Goal: Task Accomplishment & Management: Manage account settings

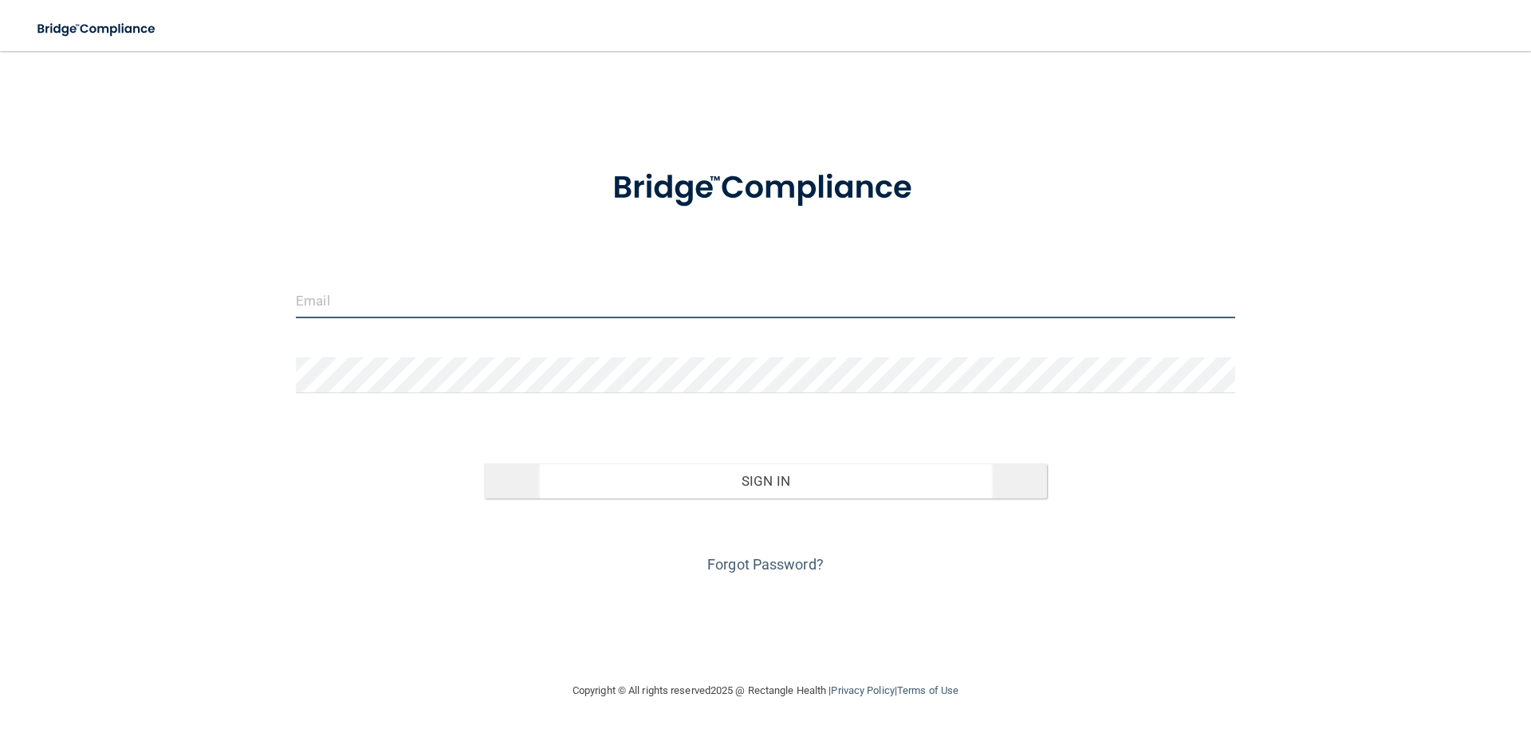
type input "[EMAIL_ADDRESS][DOMAIN_NAME]"
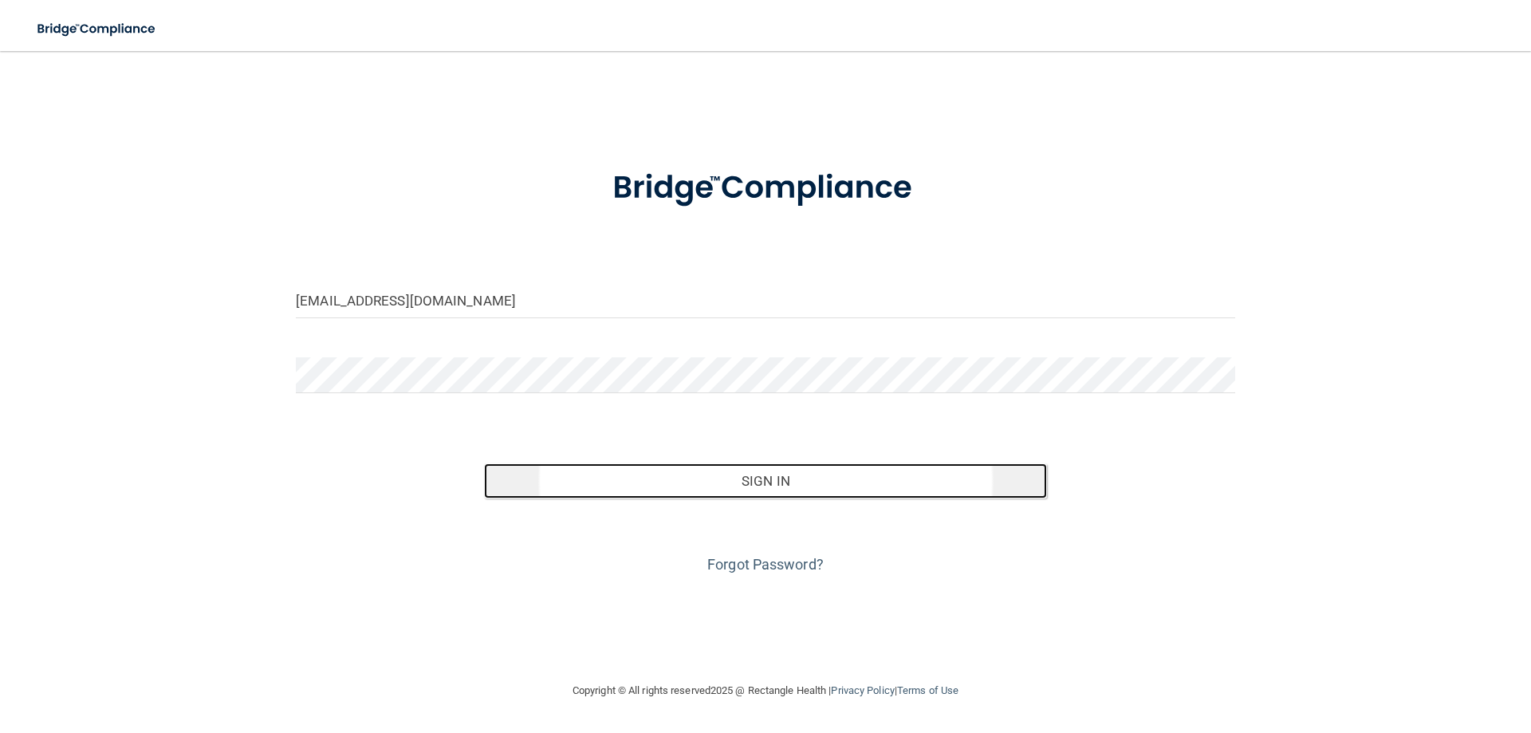
click at [755, 493] on button "Sign In" at bounding box center [766, 480] width 564 height 35
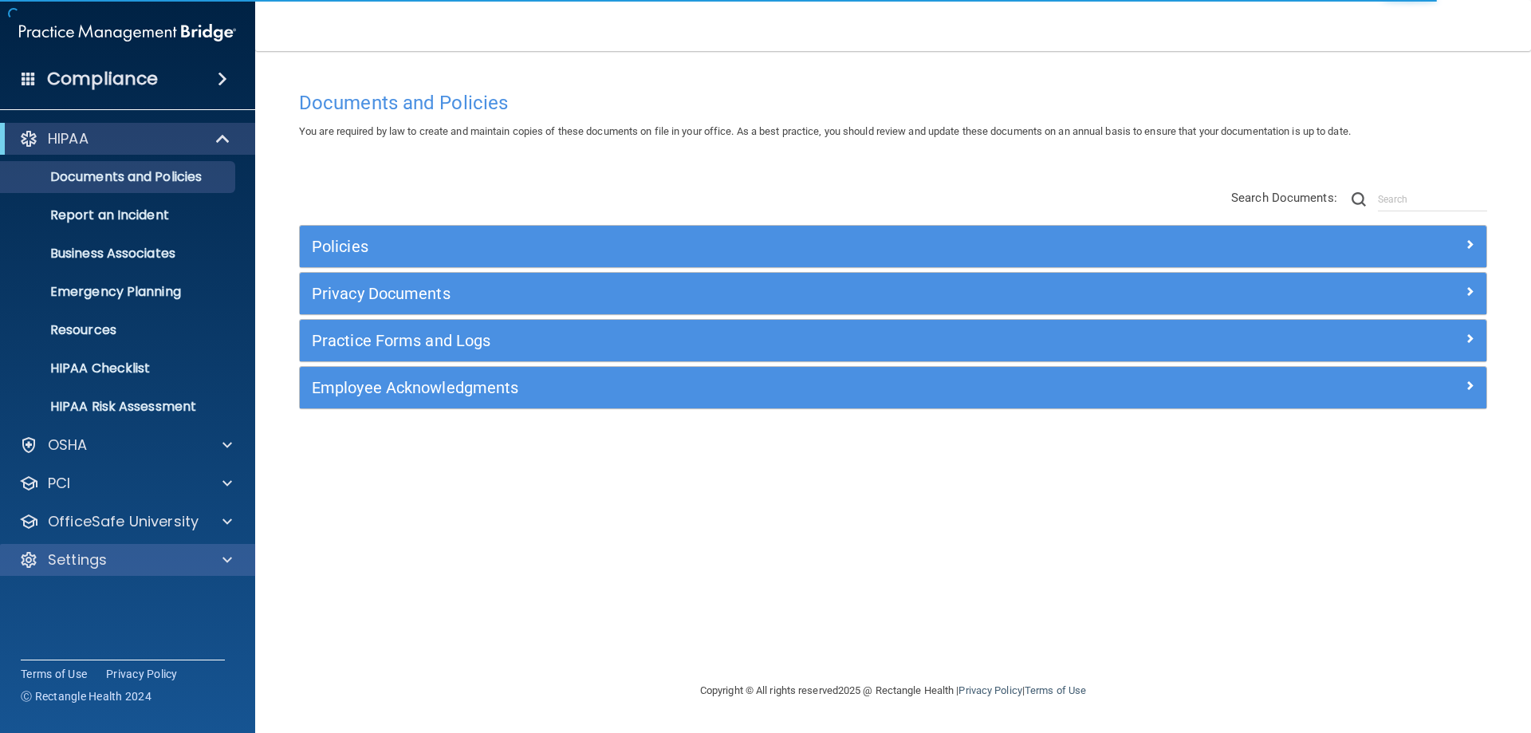
click at [107, 569] on div "Settings" at bounding box center [128, 560] width 256 height 32
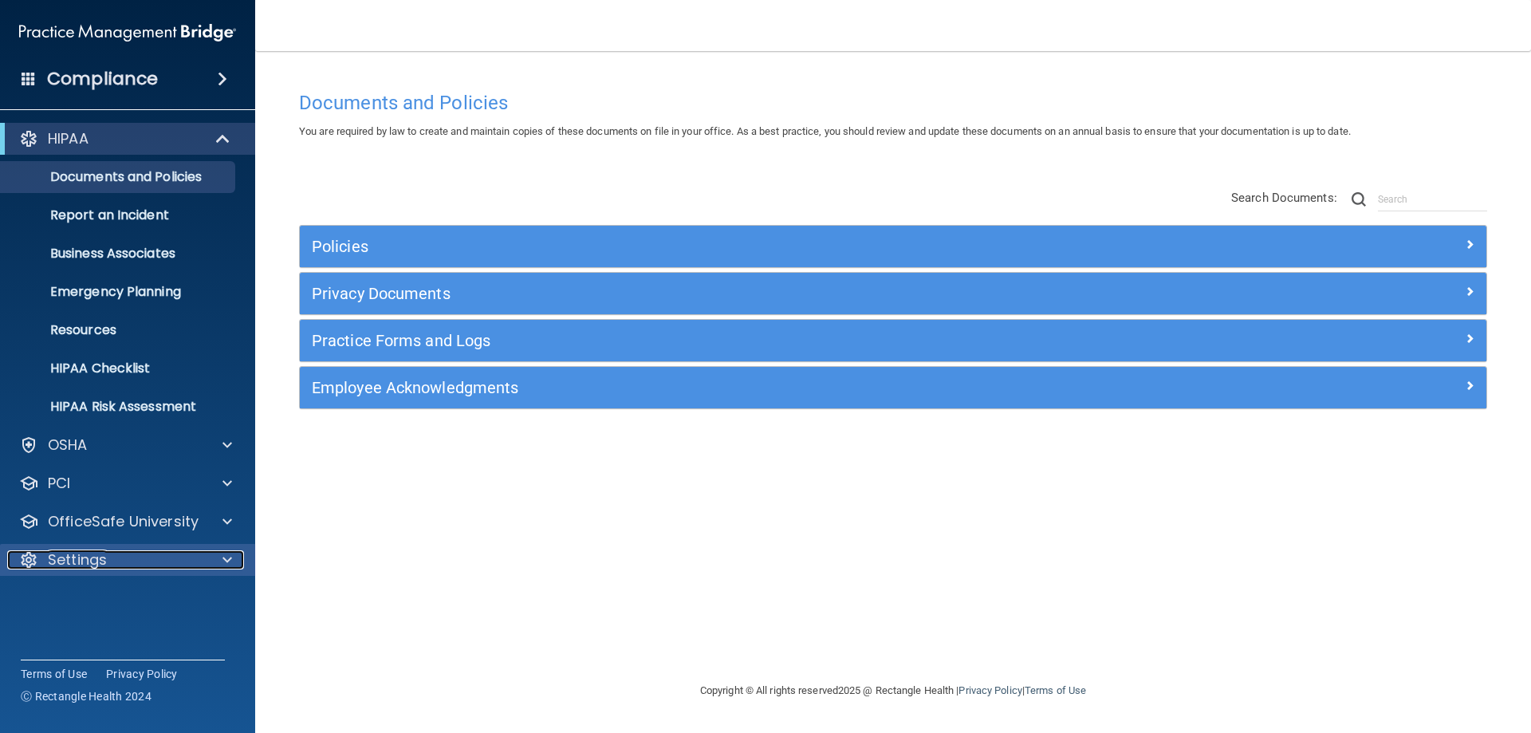
click at [188, 557] on div "Settings" at bounding box center [106, 559] width 198 height 19
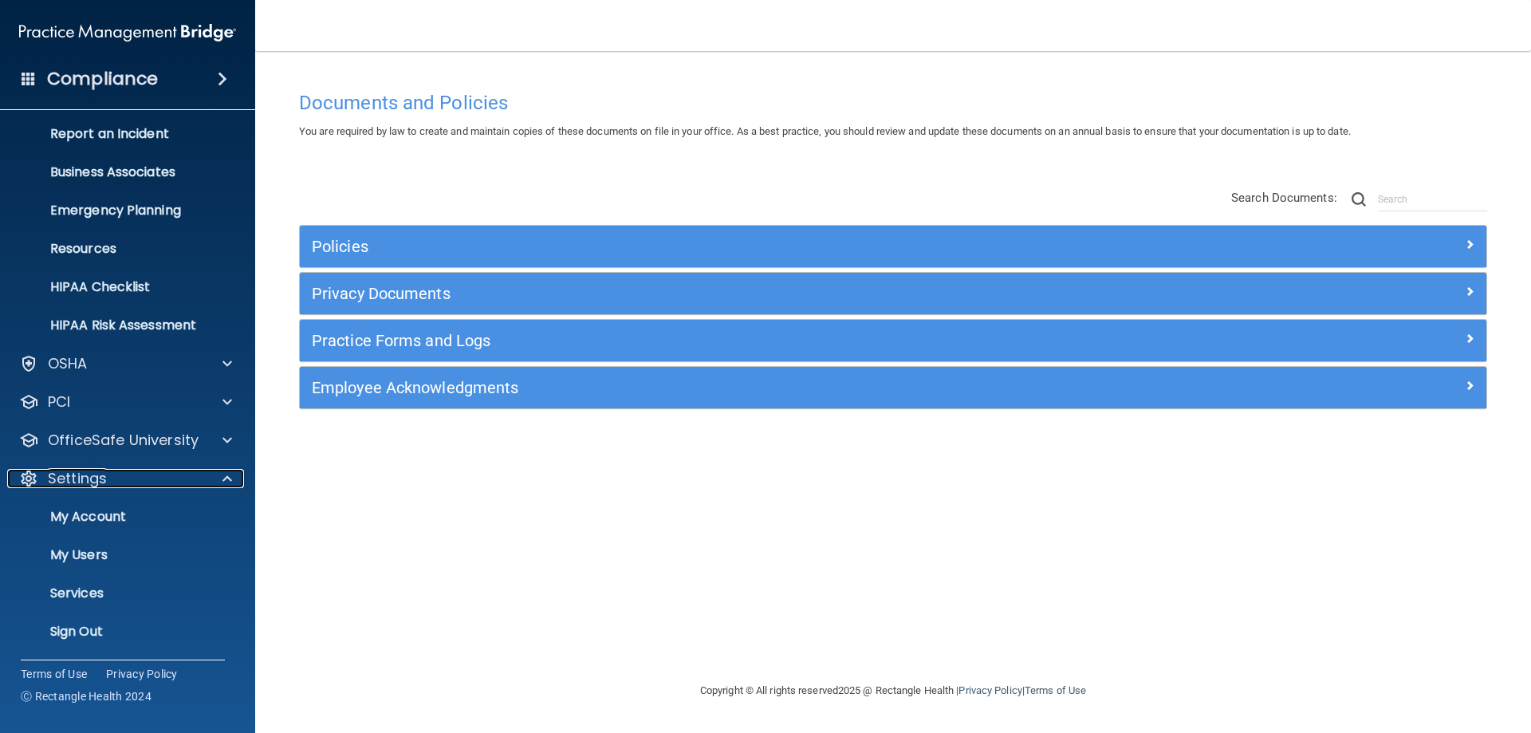
scroll to position [82, 0]
click at [82, 557] on p "My Users" at bounding box center [119, 554] width 218 height 16
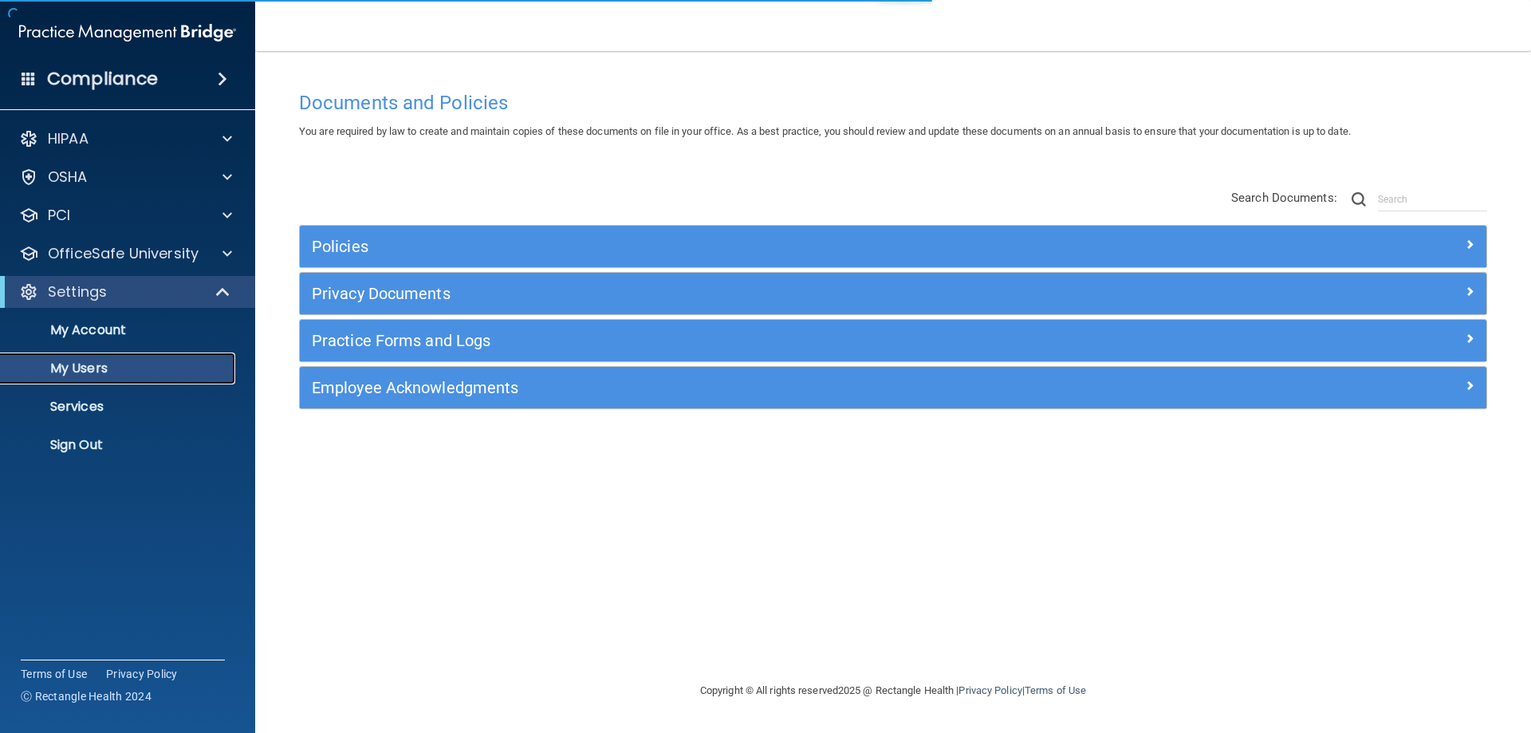
select select "20"
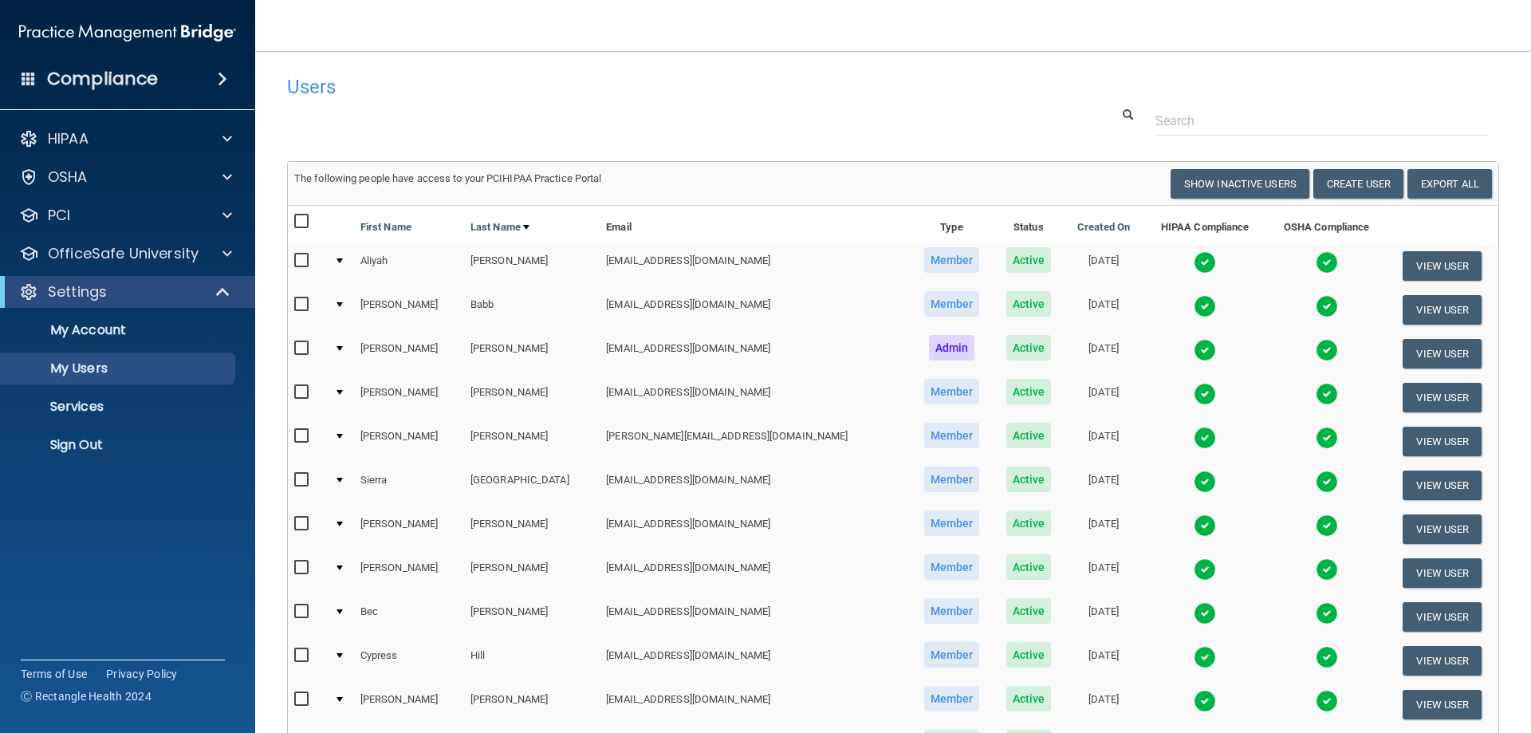
click at [299, 304] on input "checkbox" at bounding box center [303, 304] width 18 height 13
checkbox input "true"
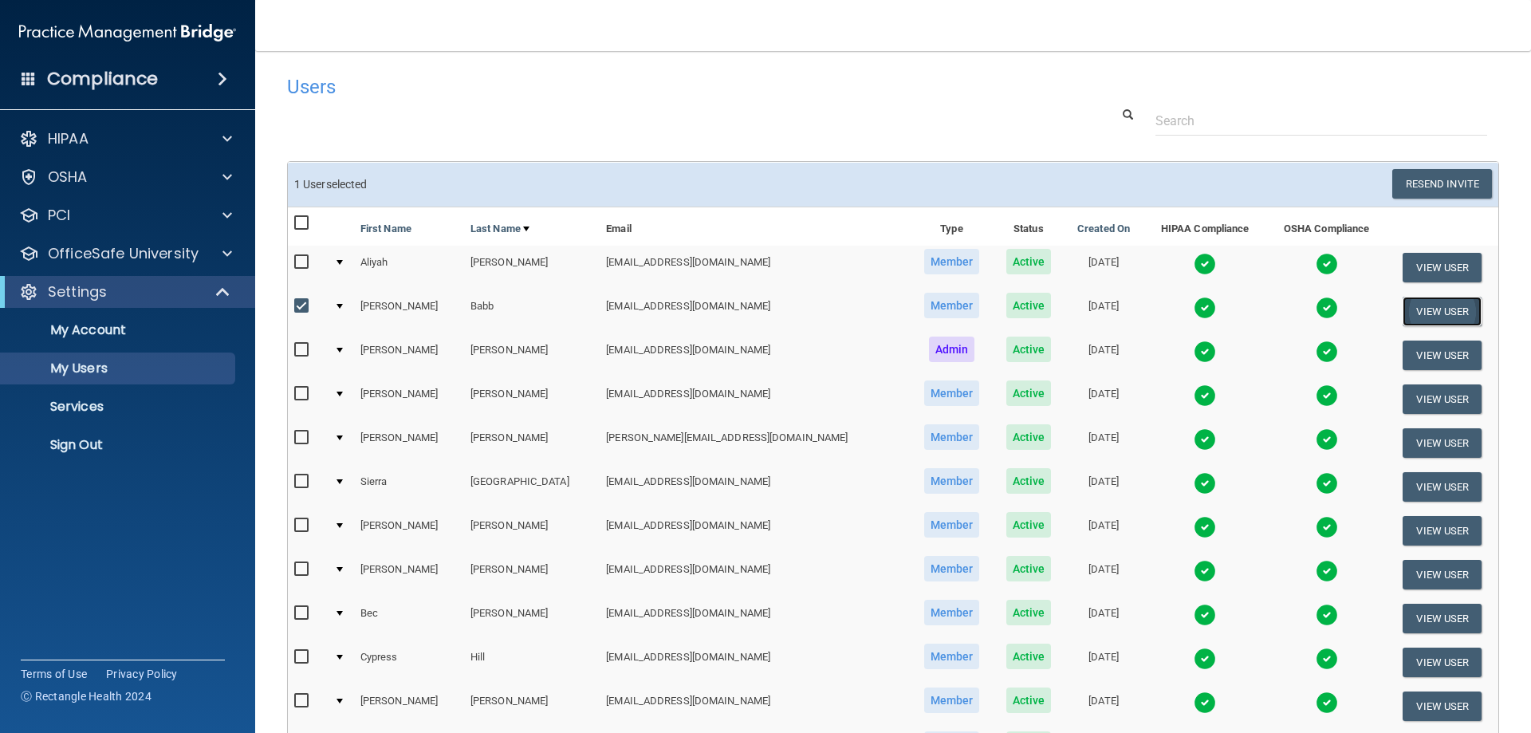
click at [1403, 318] on button "View User" at bounding box center [1442, 312] width 79 height 30
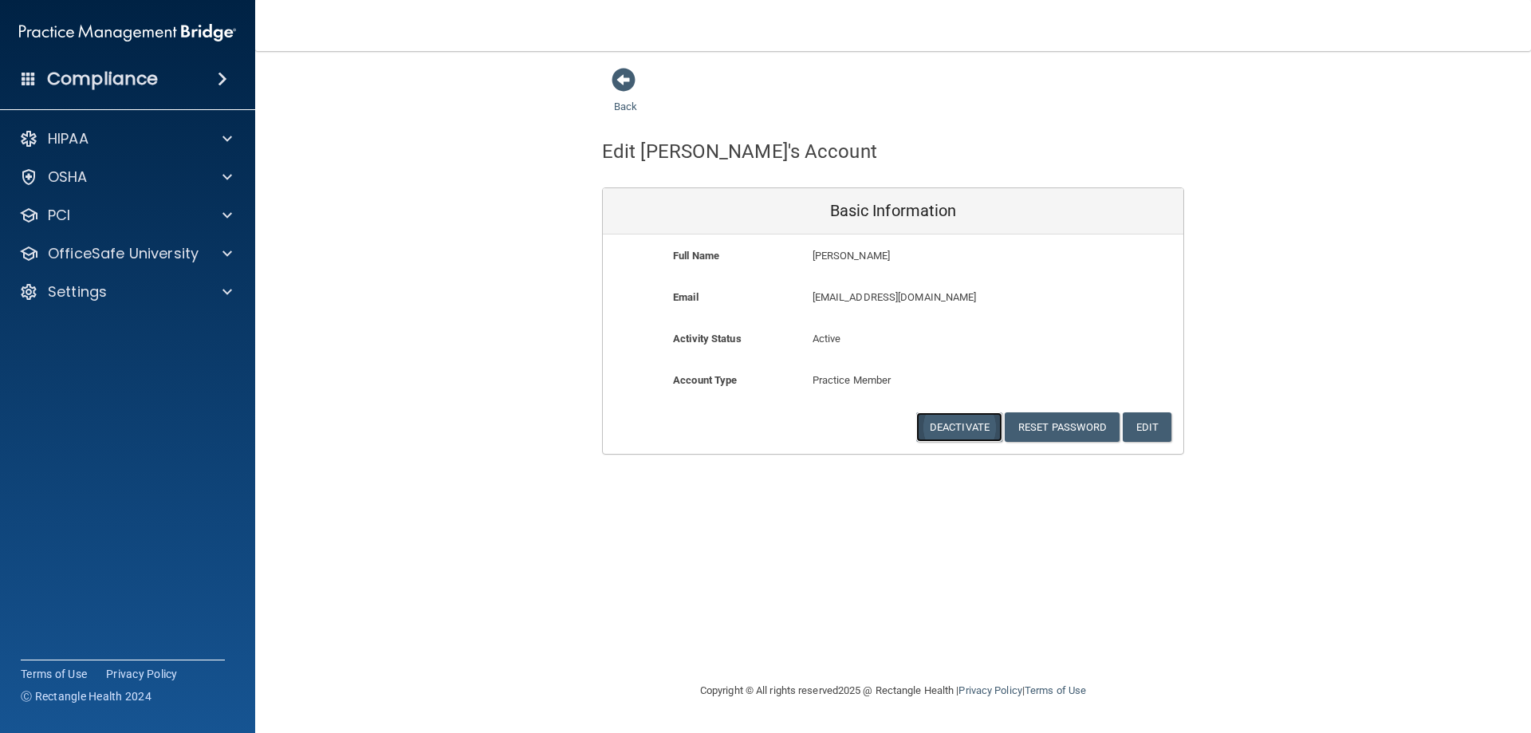
click at [947, 433] on button "Deactivate" at bounding box center [959, 427] width 86 height 30
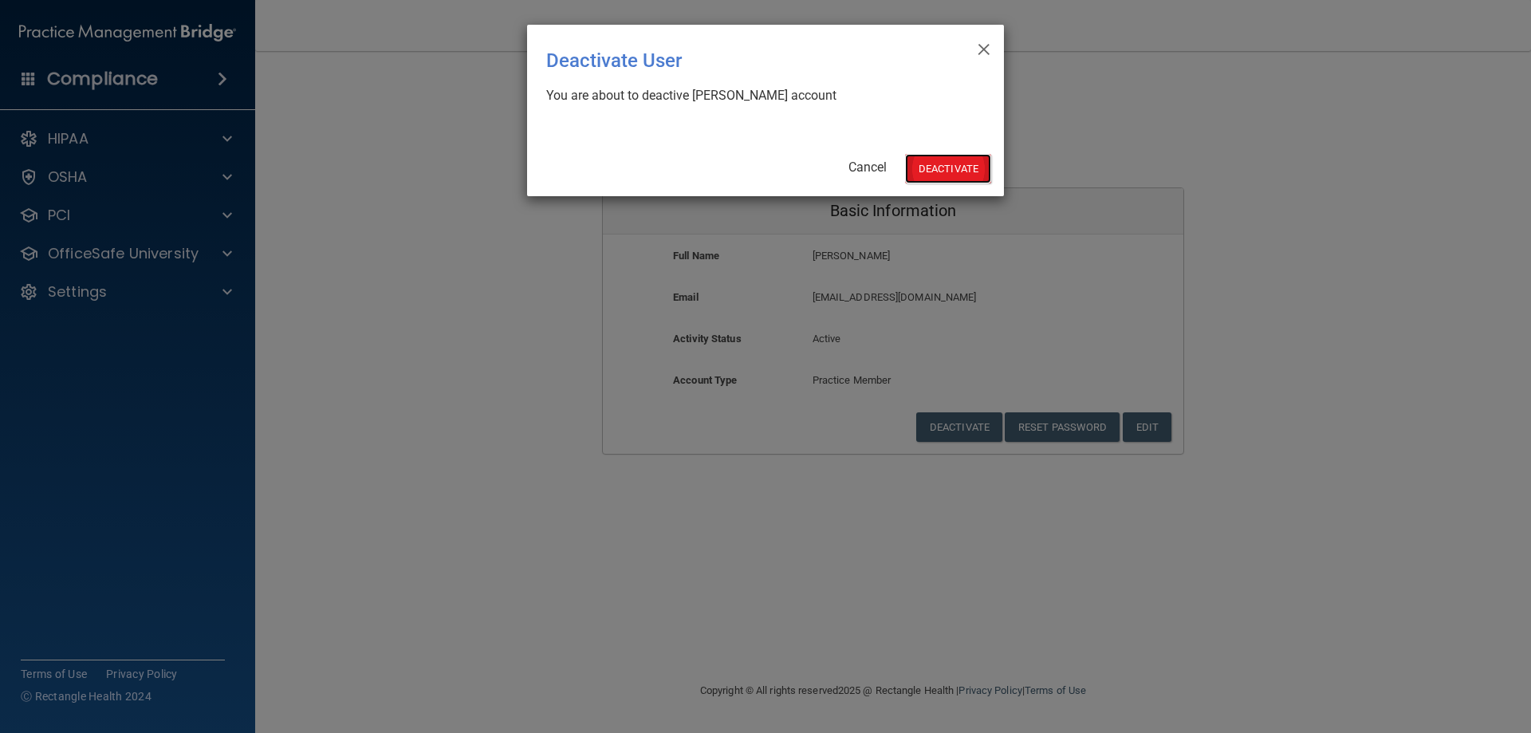
click at [953, 167] on button "Deactivate" at bounding box center [948, 169] width 86 height 30
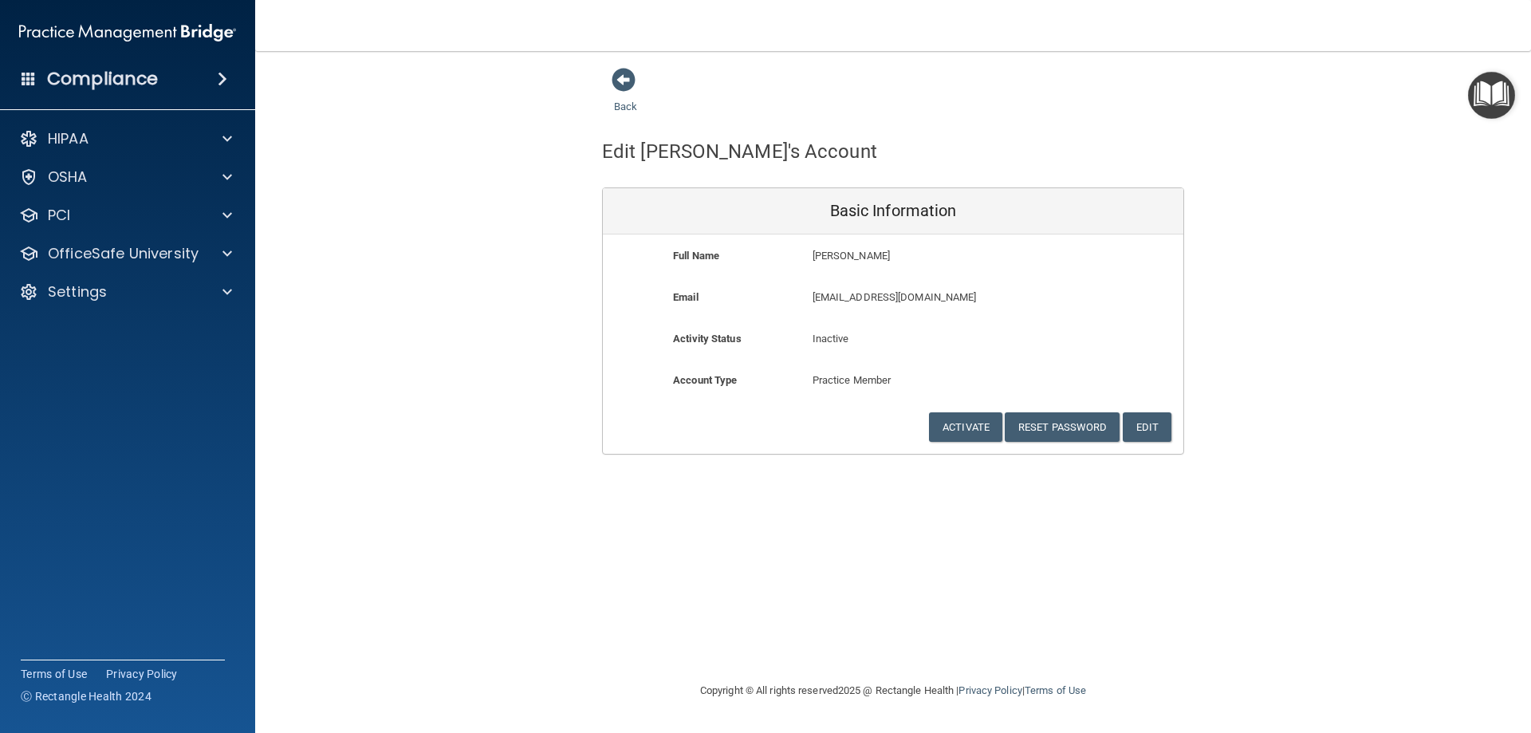
click at [760, 545] on div "Back Edit Ashley's Account Basic Information Full Name Ashley Babb Ashley Last …" at bounding box center [893, 366] width 1212 height 598
